Goal: Check status: Check status

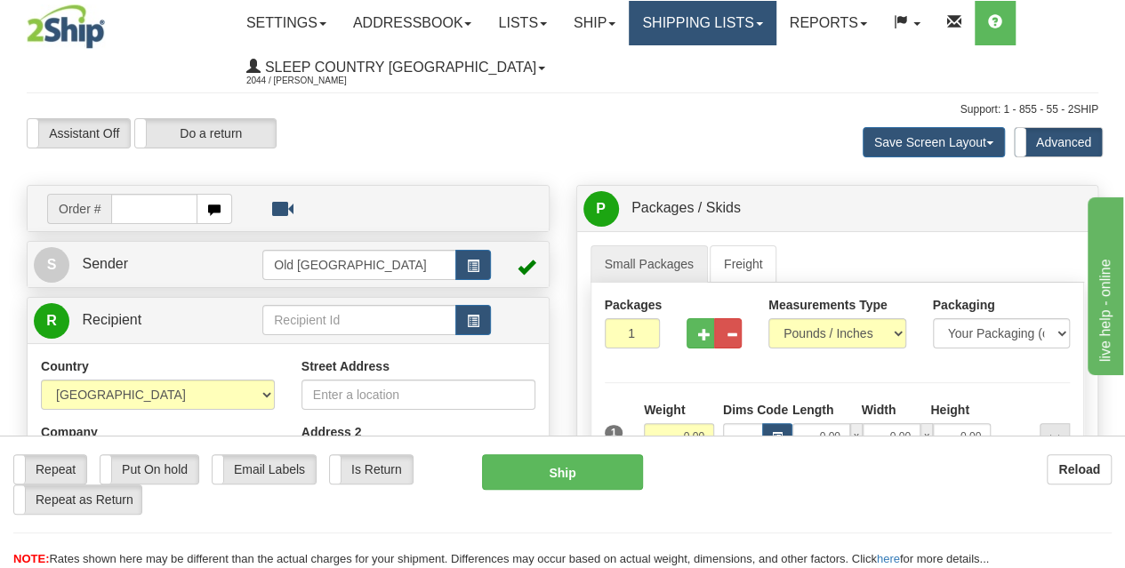
click at [747, 28] on link "Shipping lists" at bounding box center [702, 23] width 147 height 44
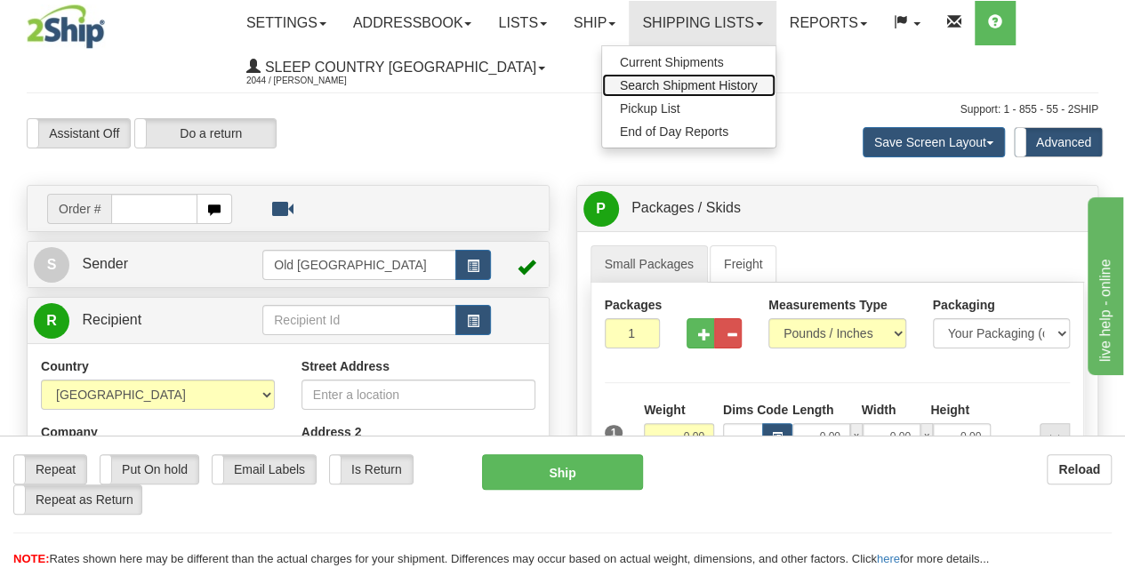
click at [705, 81] on span "Search Shipment History" at bounding box center [689, 85] width 138 height 14
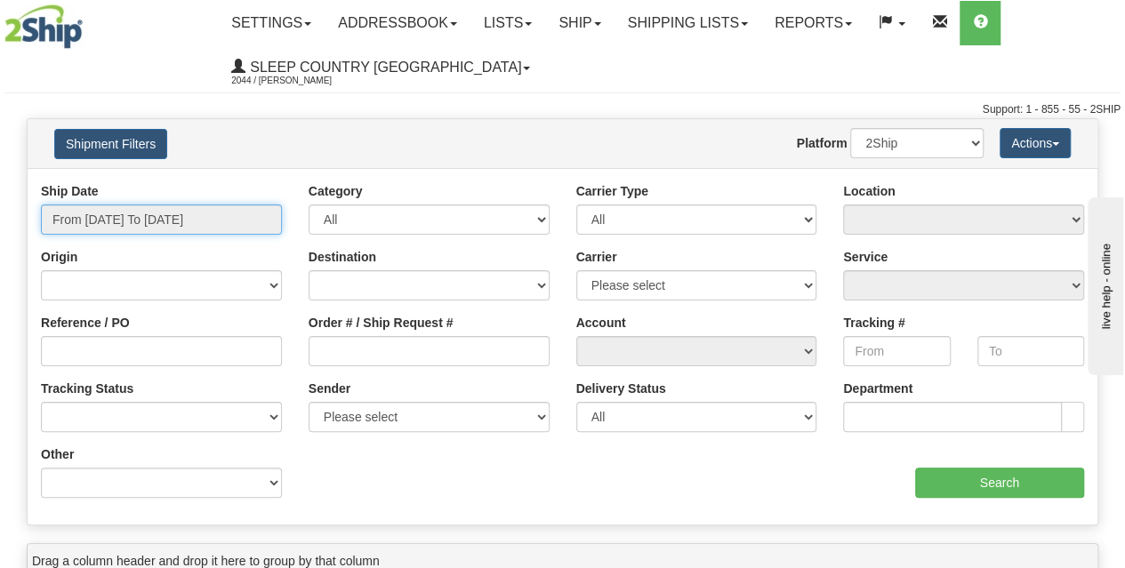
click at [144, 217] on input "From [DATE] To [DATE]" at bounding box center [161, 220] width 241 height 30
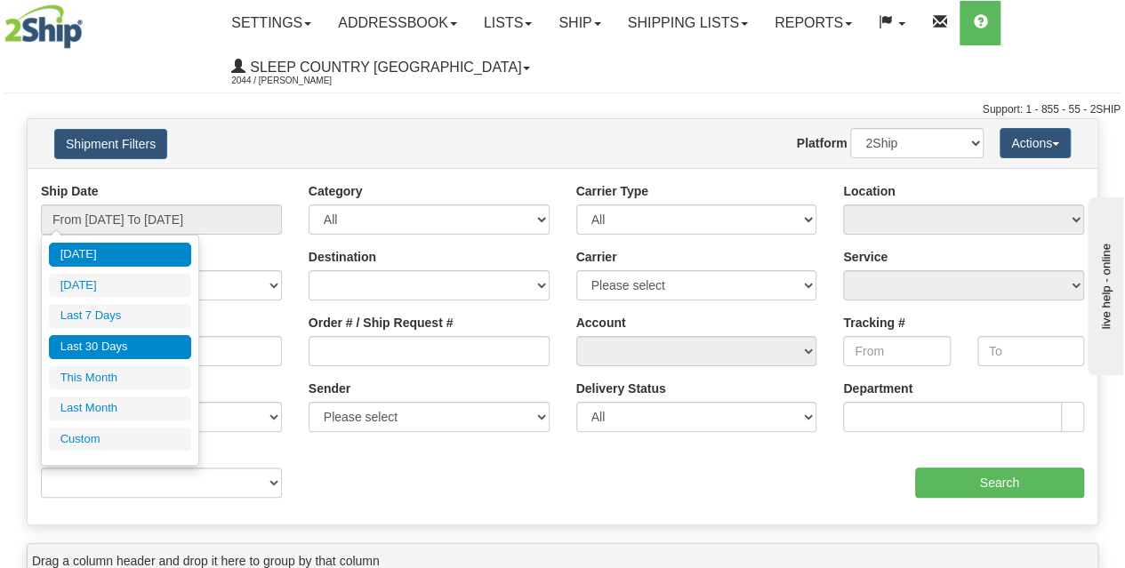
click at [96, 341] on li "Last 30 Days" at bounding box center [120, 347] width 142 height 24
type input "From [DATE] To [DATE]"
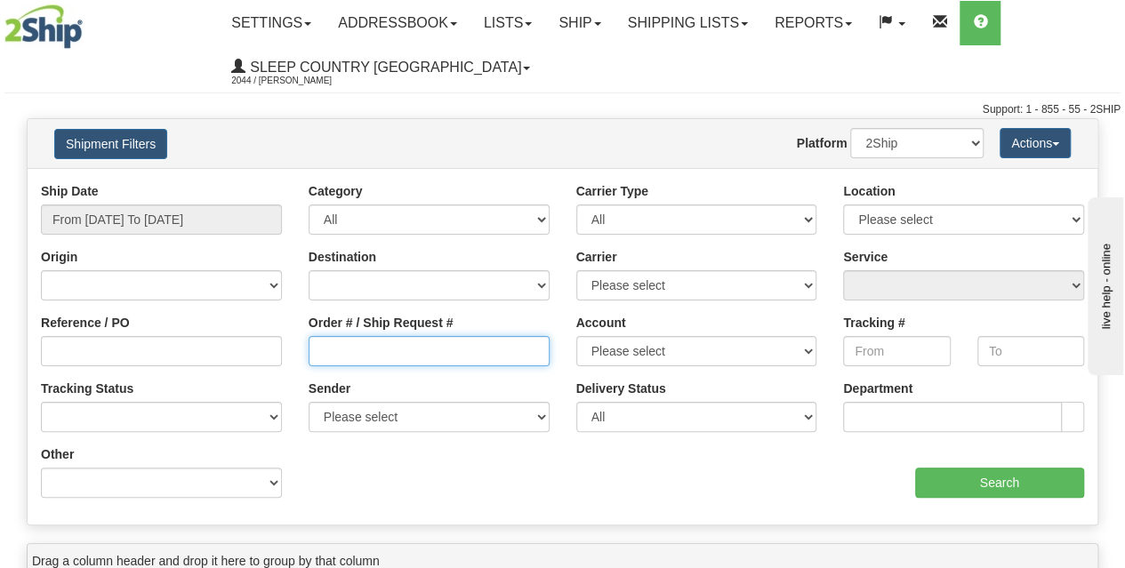
click at [360, 343] on input "Order # / Ship Request #" at bounding box center [429, 351] width 241 height 30
paste input "9000I173601"
type input "9000I173601"
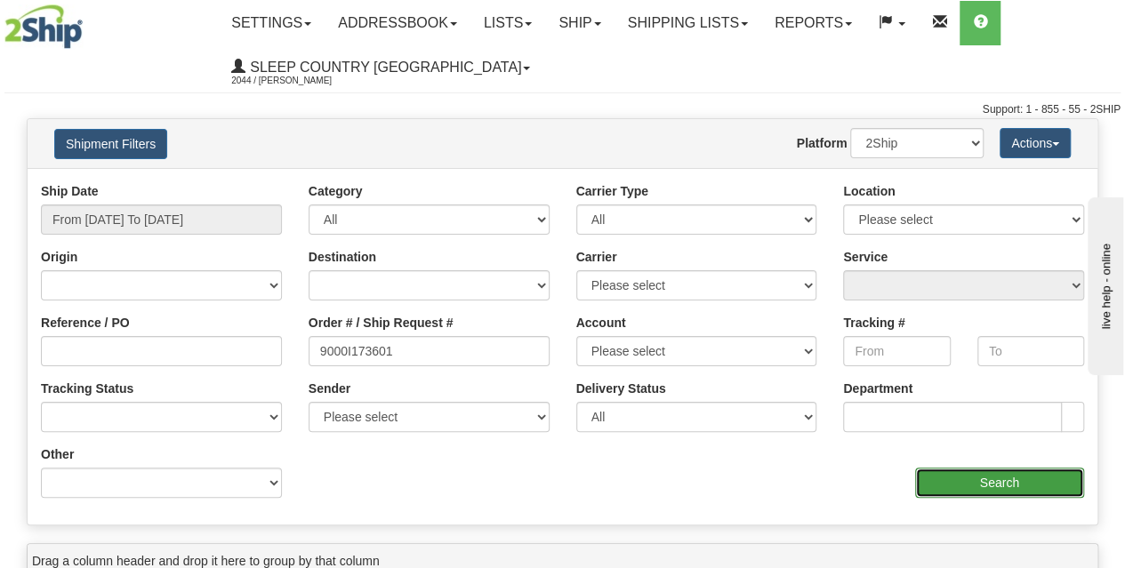
click at [962, 475] on input "Search" at bounding box center [1000, 483] width 170 height 30
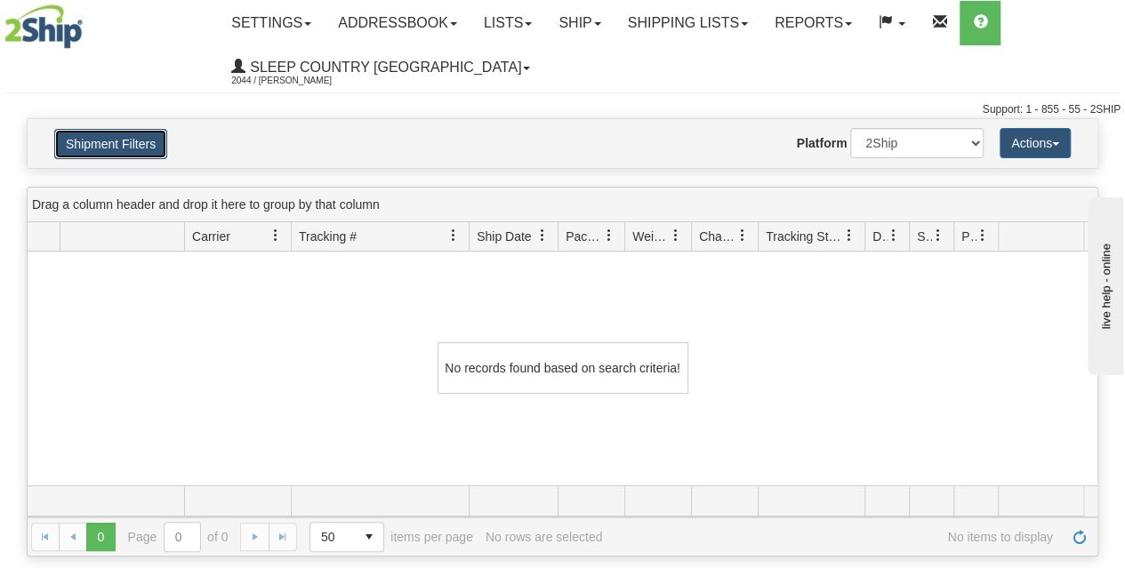
click at [109, 143] on button "Shipment Filters" at bounding box center [110, 144] width 113 height 30
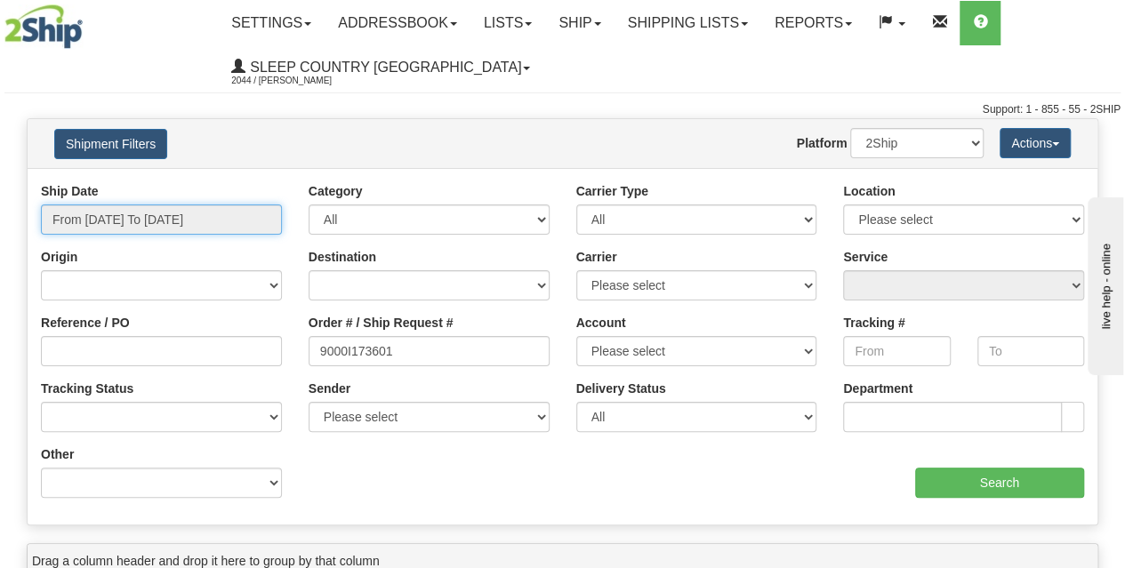
click at [123, 212] on input "From [DATE] To [DATE]" at bounding box center [161, 220] width 241 height 30
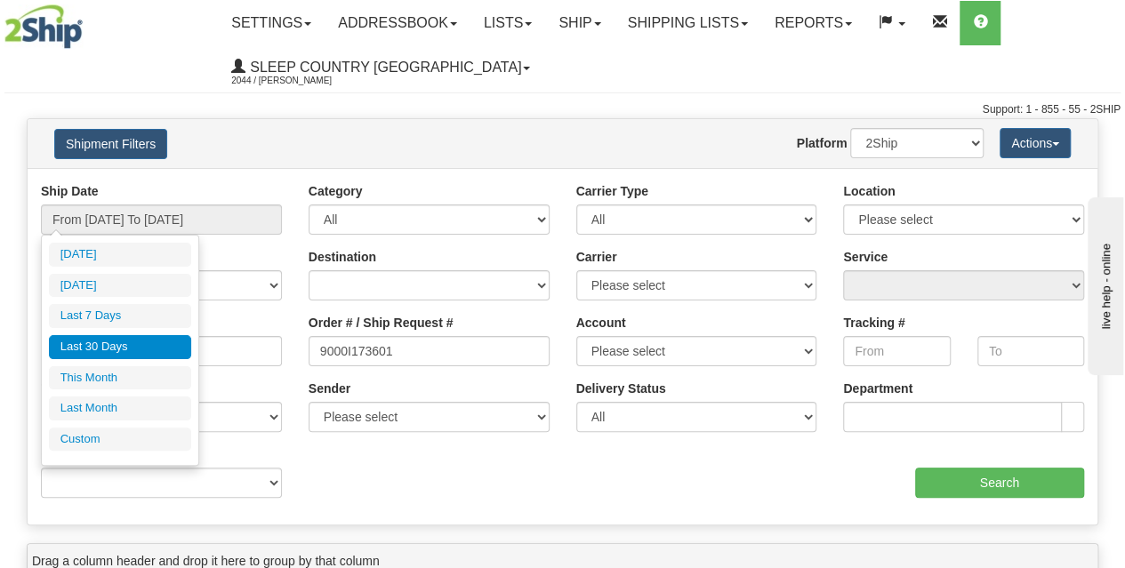
click at [110, 347] on li "Last 30 Days" at bounding box center [120, 347] width 142 height 24
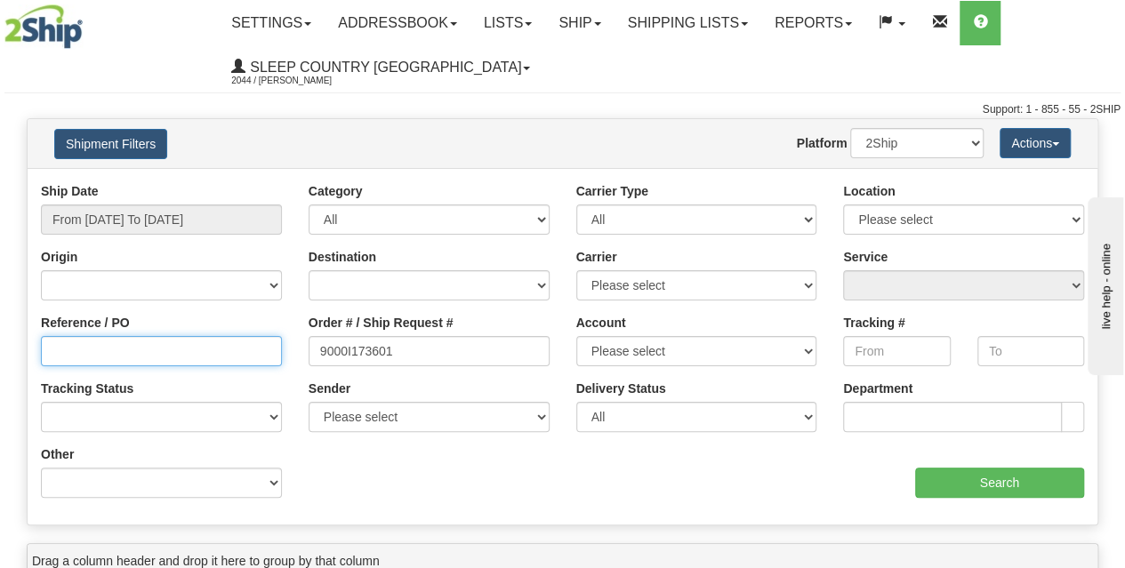
click at [149, 348] on input "Reference / PO" at bounding box center [161, 351] width 241 height 30
type input "1062040"
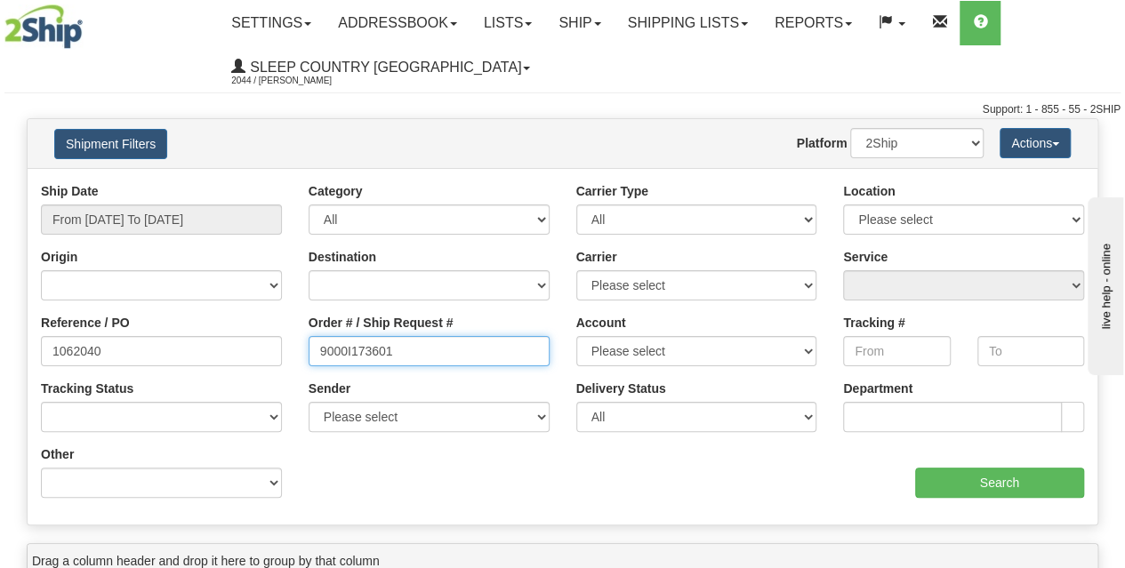
drag, startPoint x: 420, startPoint y: 356, endPoint x: 213, endPoint y: 367, distance: 207.6
click at [215, 182] on div "Reference / PO 1062040 Order # / Ship Request # 9000I173601 Account Please sele…" at bounding box center [563, 182] width 1070 height 0
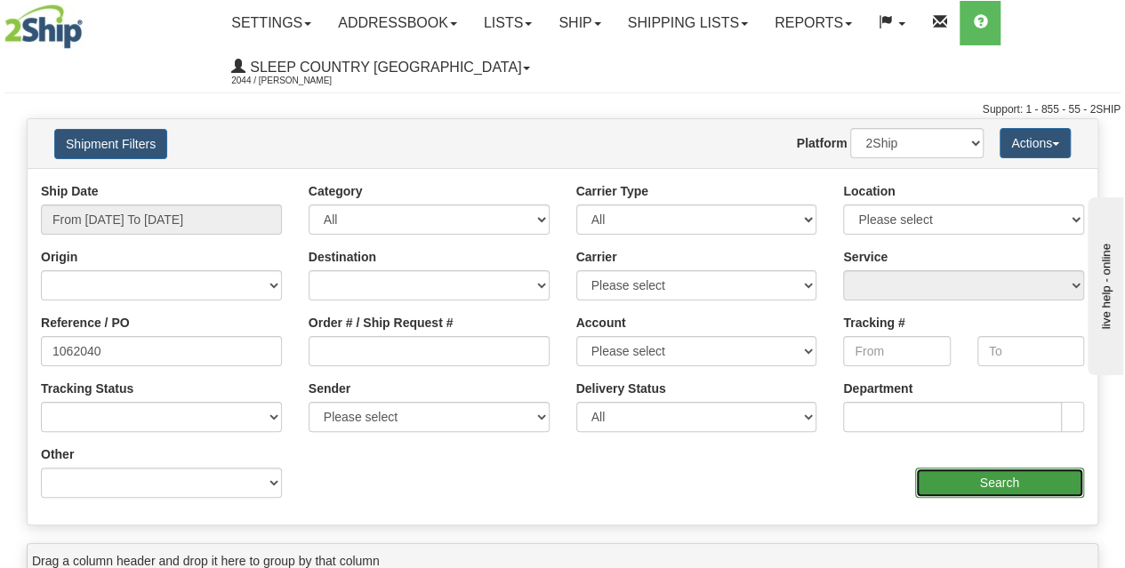
click at [995, 481] on input "Search" at bounding box center [1000, 483] width 170 height 30
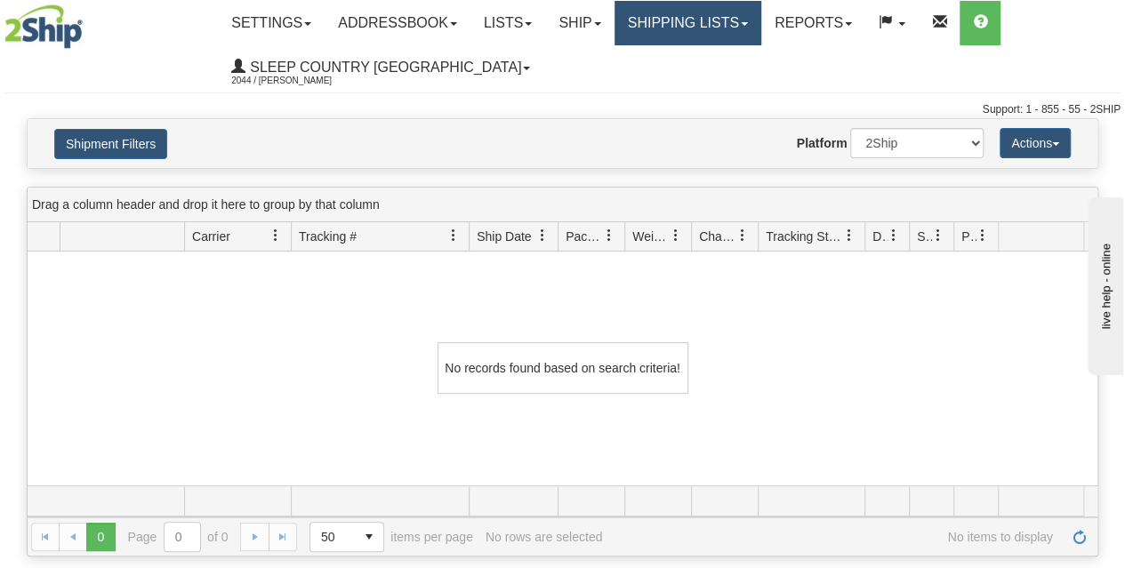
click at [695, 26] on link "Shipping lists" at bounding box center [688, 23] width 147 height 44
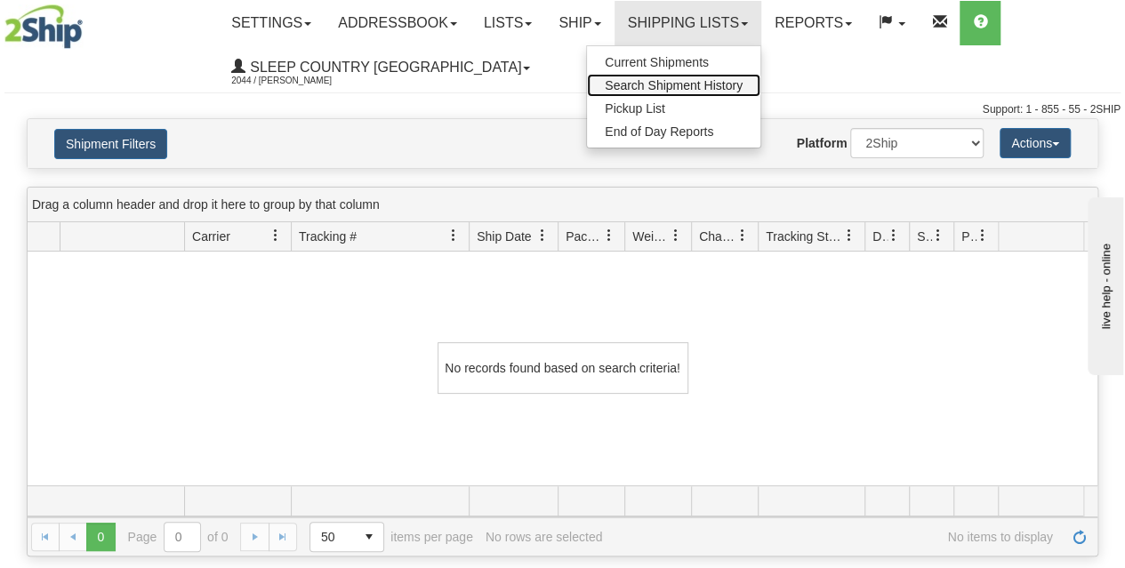
click at [679, 82] on span "Search Shipment History" at bounding box center [674, 85] width 138 height 14
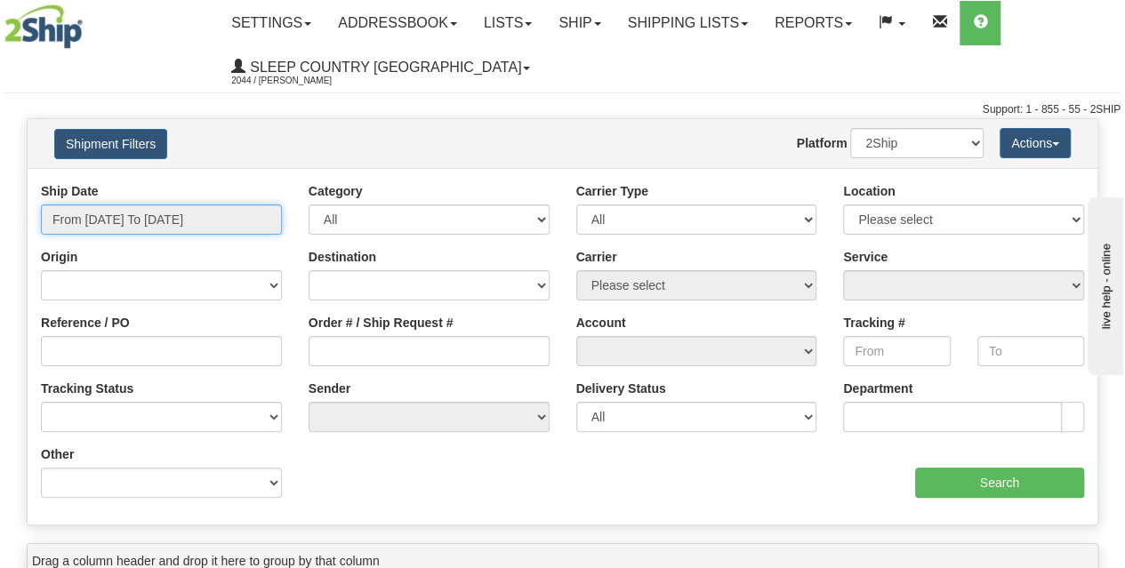
click at [157, 229] on input "From [DATE] To [DATE]" at bounding box center [161, 220] width 241 height 30
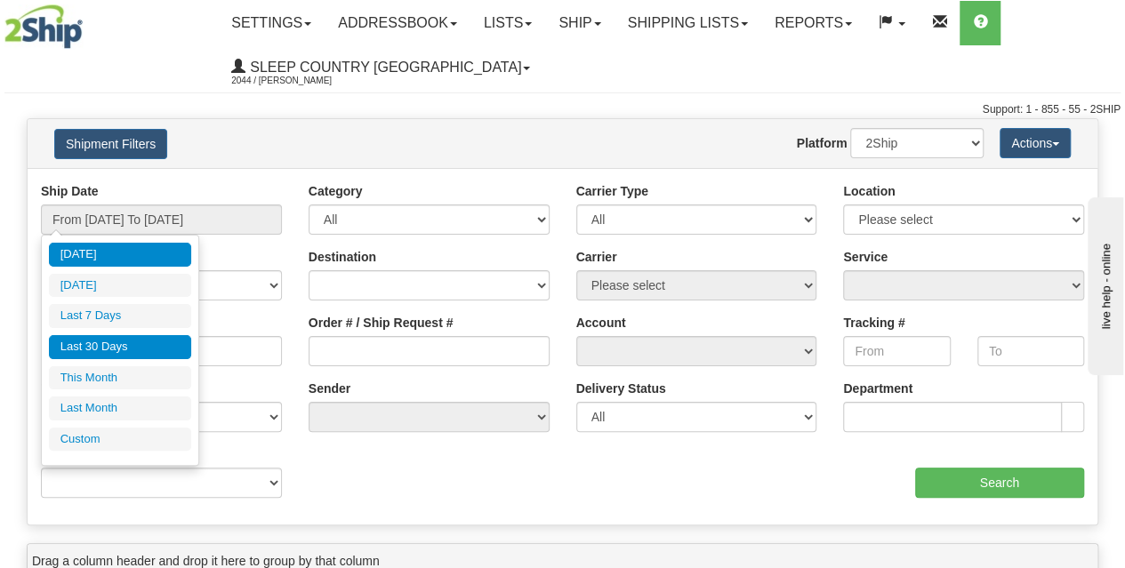
click at [116, 351] on li "Last 30 Days" at bounding box center [120, 347] width 142 height 24
type input "From [DATE] To [DATE]"
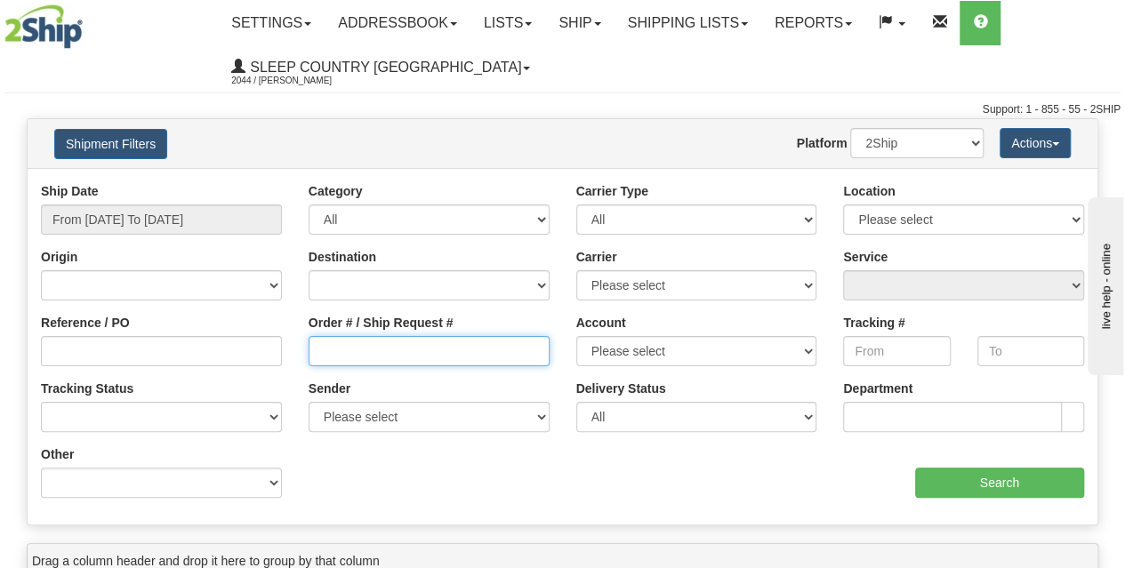
click at [318, 355] on input "Order # / Ship Request #" at bounding box center [429, 351] width 241 height 30
paste input "9000I161652"
type input "9000I161652"
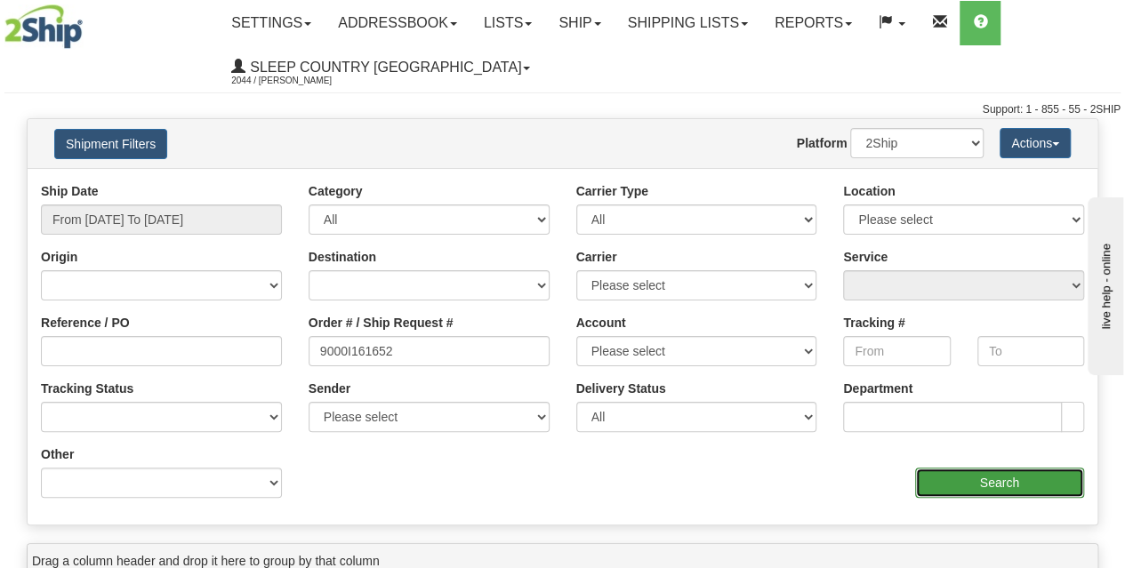
click at [924, 476] on input "Search" at bounding box center [1000, 483] width 170 height 30
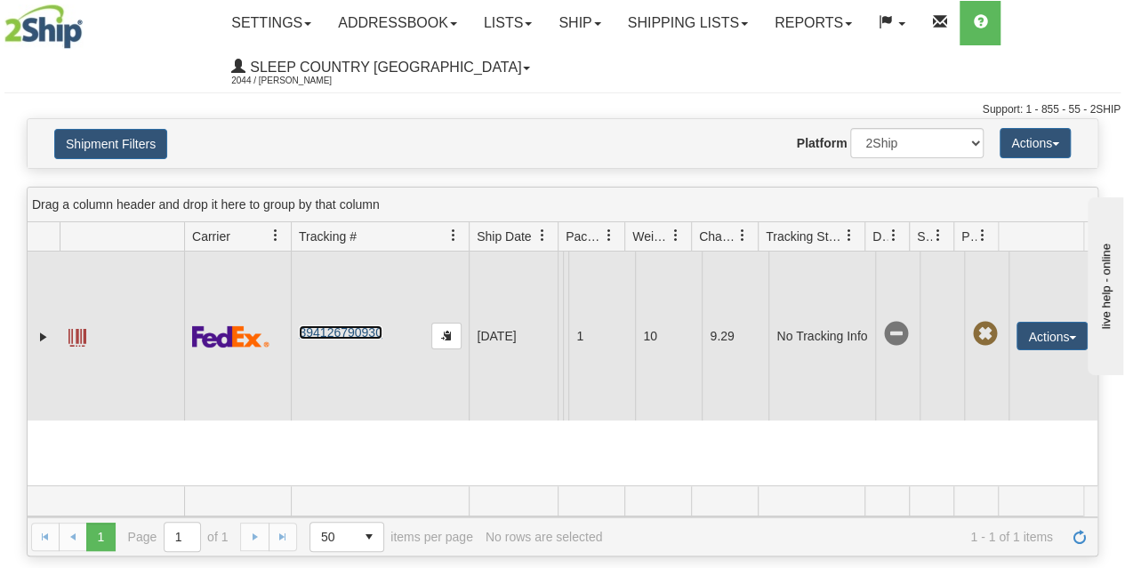
click at [342, 334] on link "394126790930" at bounding box center [340, 333] width 83 height 14
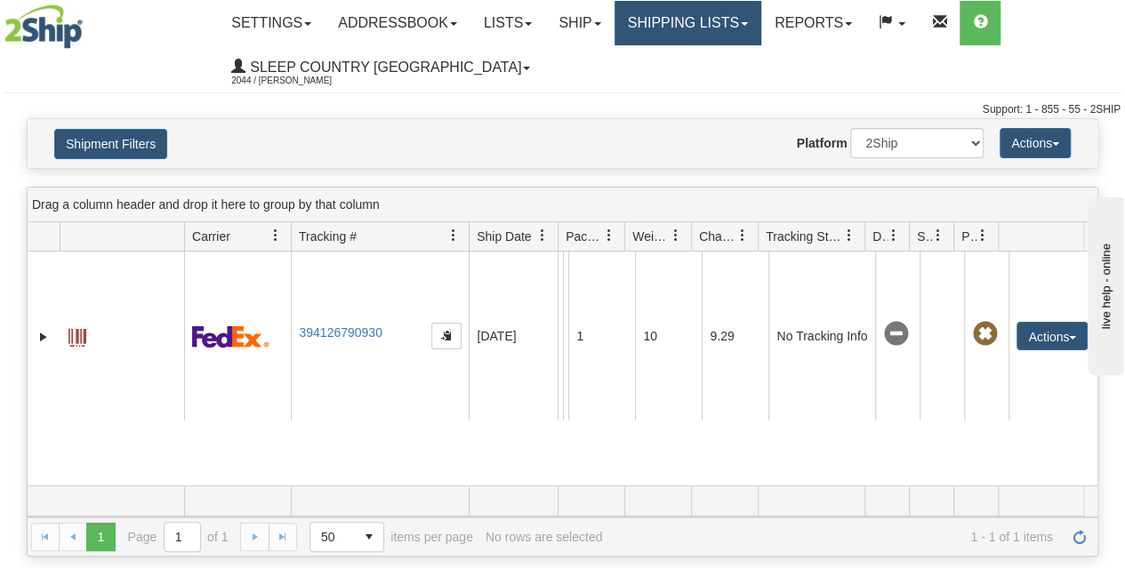
click at [701, 13] on link "Shipping lists" at bounding box center [688, 23] width 147 height 44
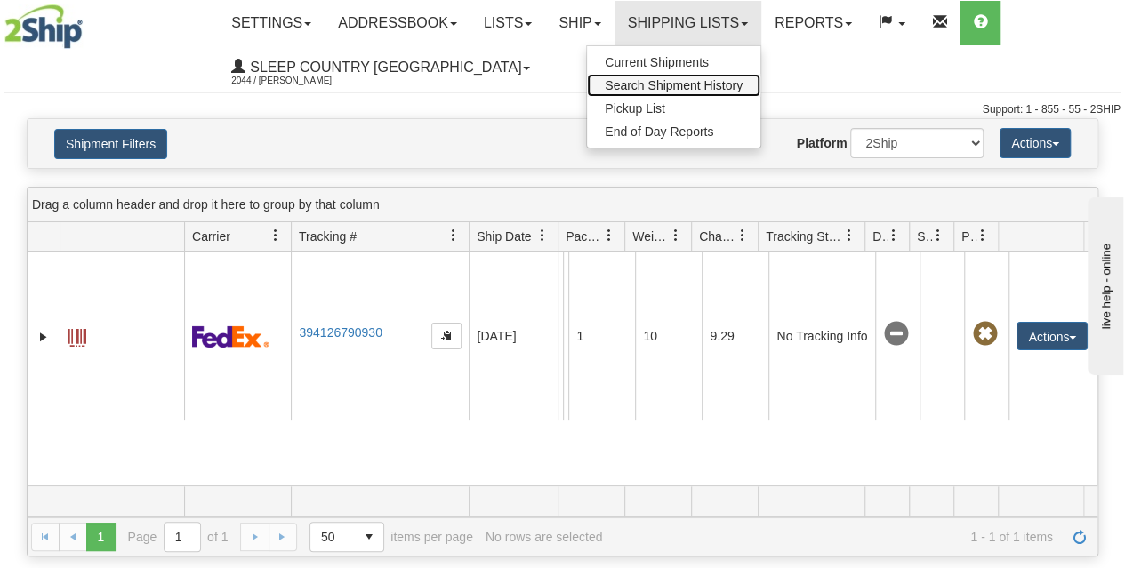
click at [678, 78] on span "Search Shipment History" at bounding box center [674, 85] width 138 height 14
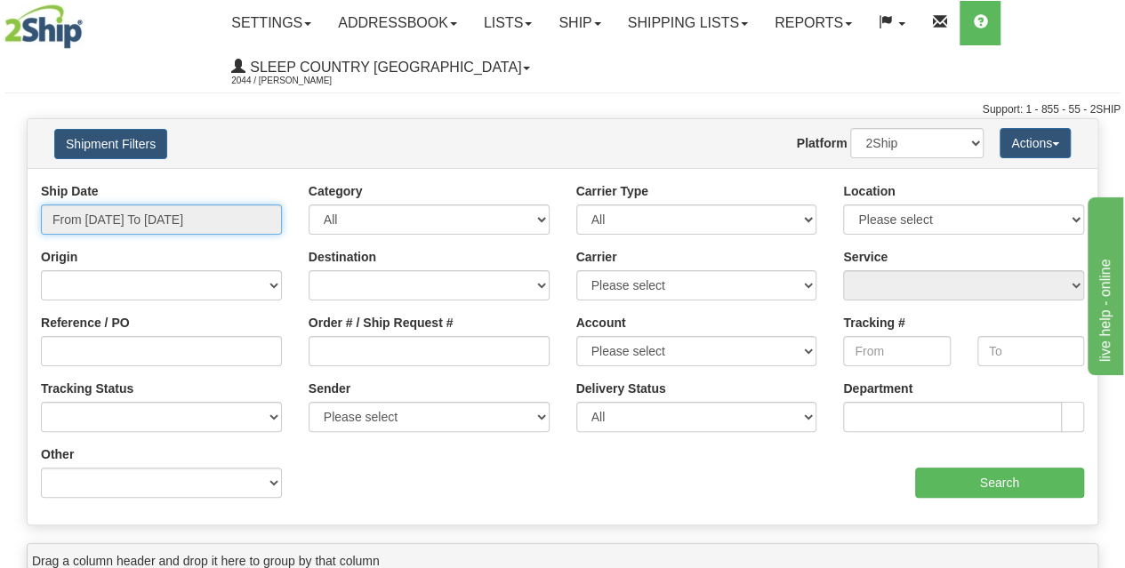
click at [162, 220] on input "From [DATE] To [DATE]" at bounding box center [161, 220] width 241 height 30
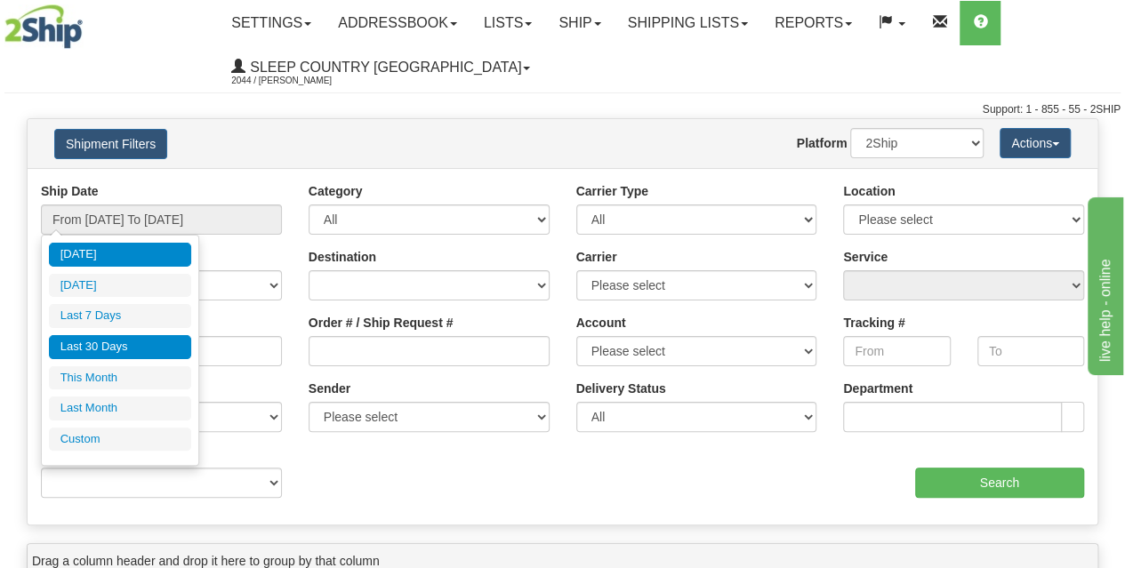
click at [114, 340] on li "Last 30 Days" at bounding box center [120, 347] width 142 height 24
type input "From [DATE] To [DATE]"
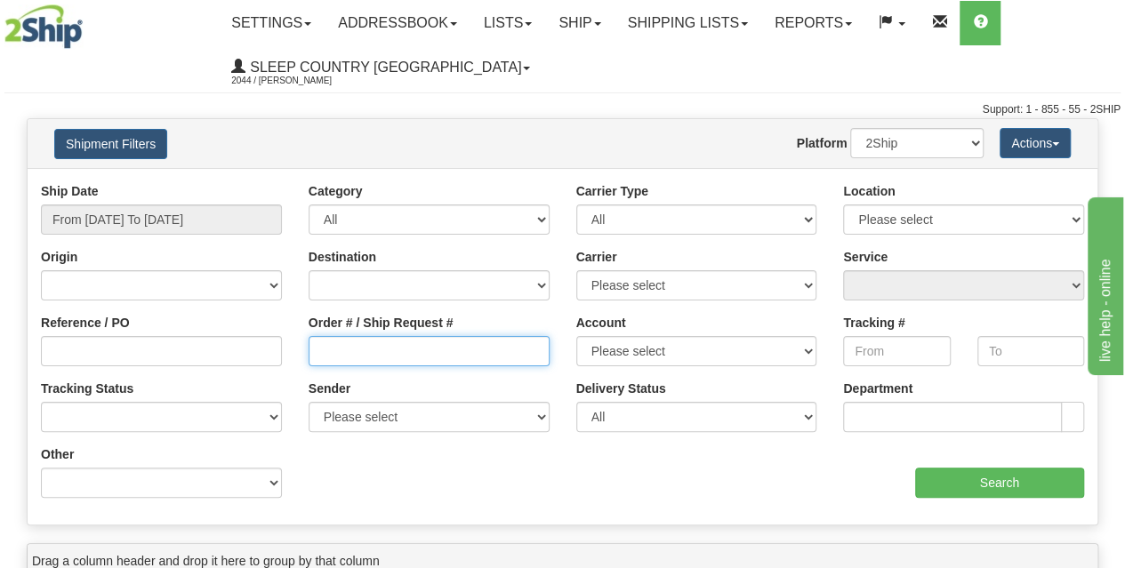
click at [329, 357] on input "Order # / Ship Request #" at bounding box center [429, 351] width 241 height 30
paste input "9000I161785"
type input "9000I161785"
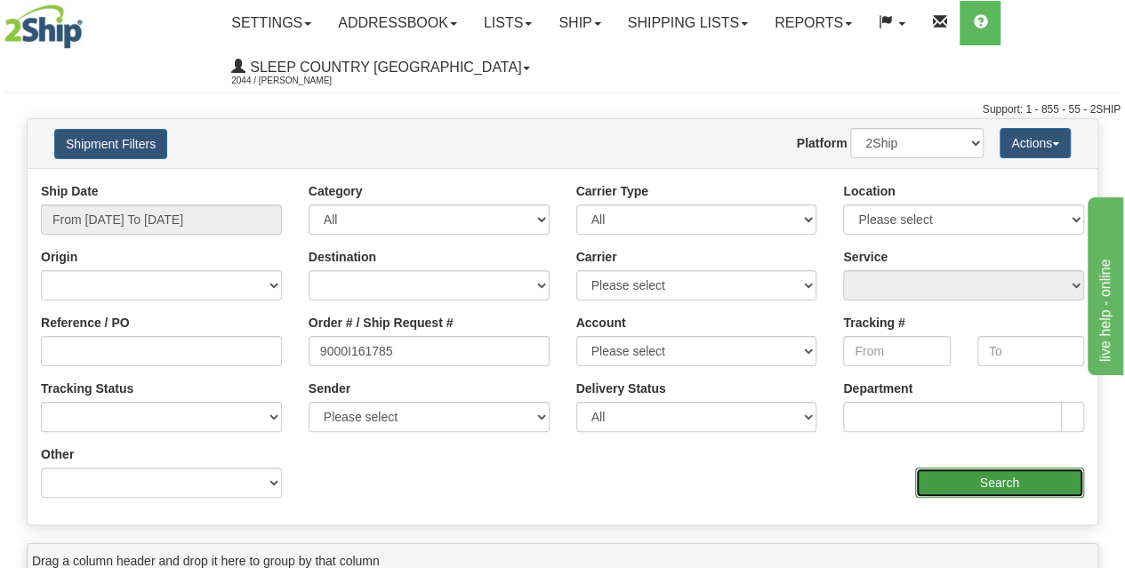
click at [968, 479] on input "Search" at bounding box center [1000, 483] width 170 height 30
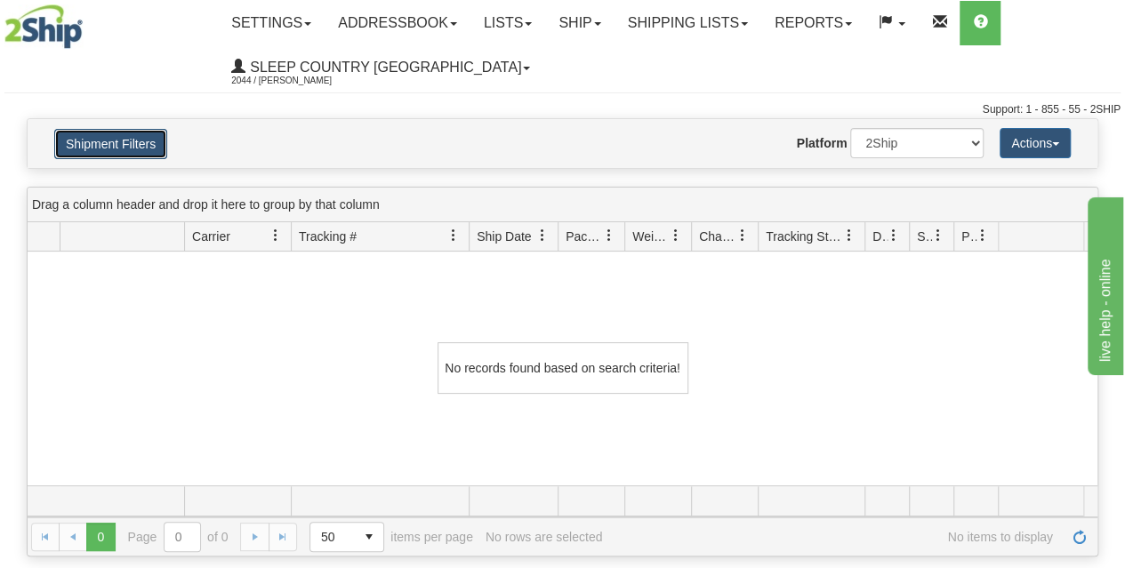
click at [139, 143] on button "Shipment Filters" at bounding box center [110, 144] width 113 height 30
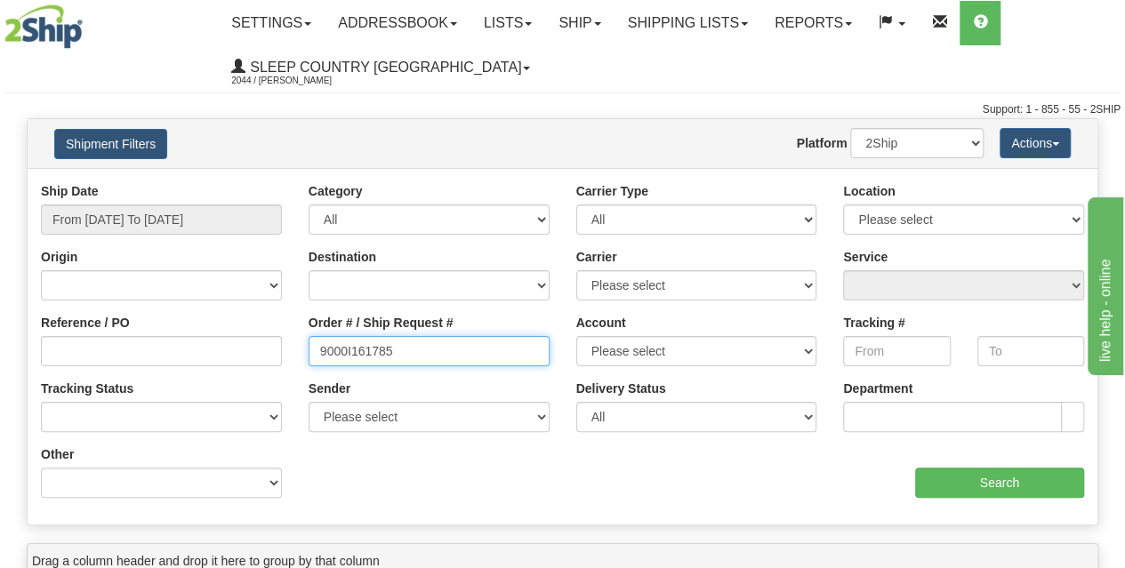
drag, startPoint x: 409, startPoint y: 353, endPoint x: 244, endPoint y: 354, distance: 165.5
click at [244, 182] on div "Reference / PO Order # / Ship Request # 9000I161785 Account Please select [GEOG…" at bounding box center [563, 182] width 1070 height 0
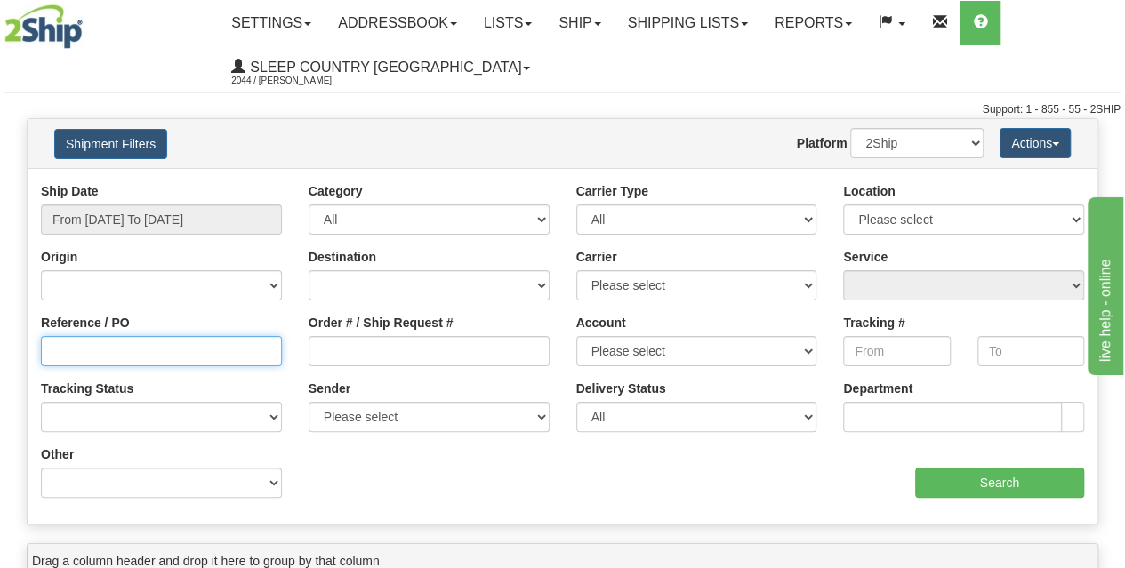
click at [103, 356] on input "Reference / PO" at bounding box center [161, 351] width 241 height 30
type input "1061429"
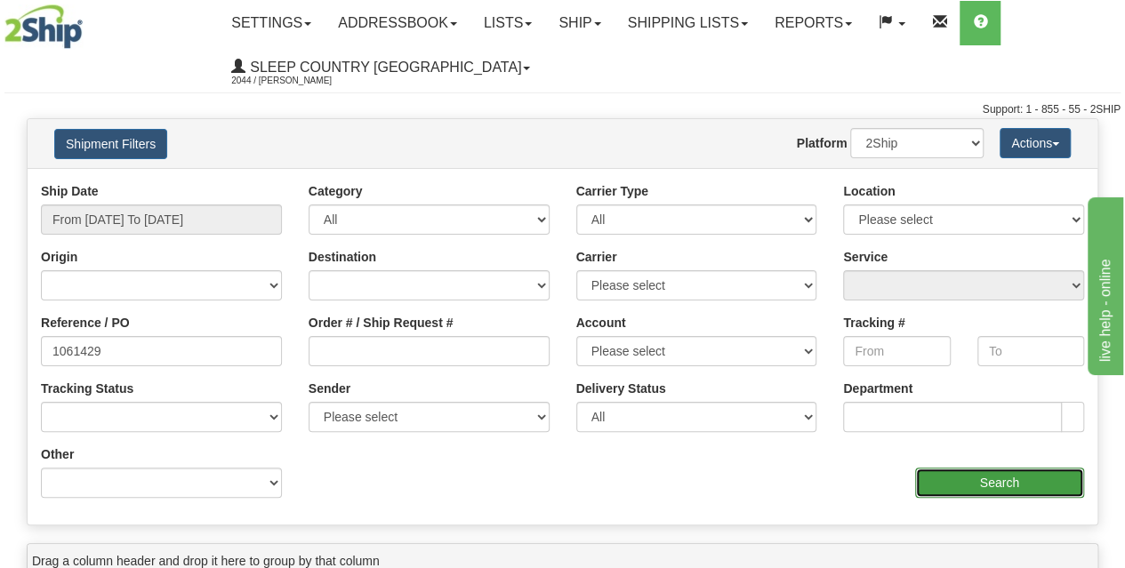
click at [948, 485] on input "Search" at bounding box center [1000, 483] width 170 height 30
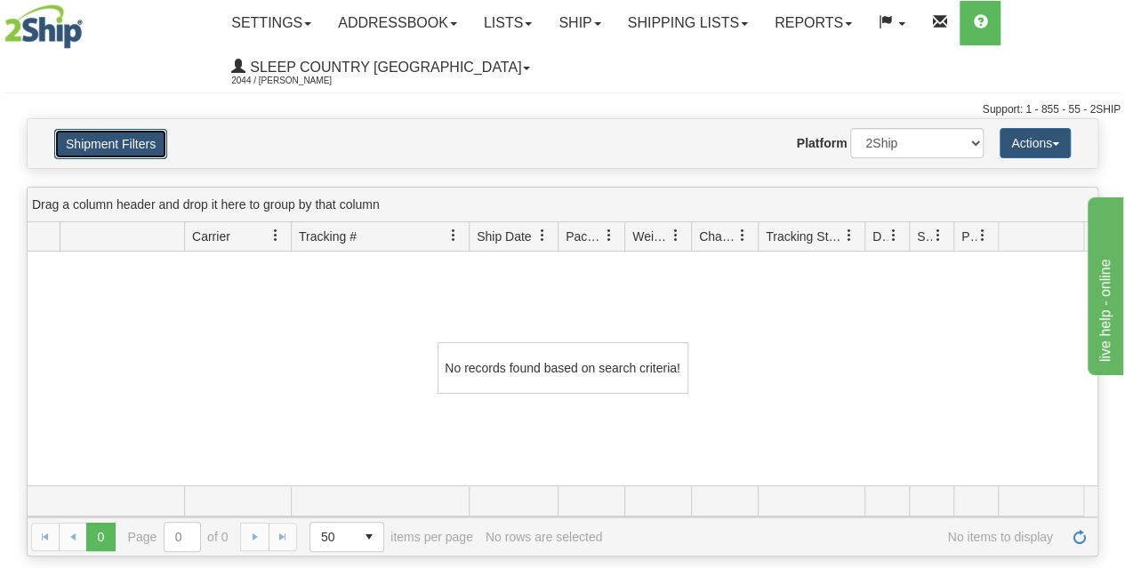
click at [109, 138] on button "Shipment Filters" at bounding box center [110, 144] width 113 height 30
